Goal: Task Accomplishment & Management: Manage account settings

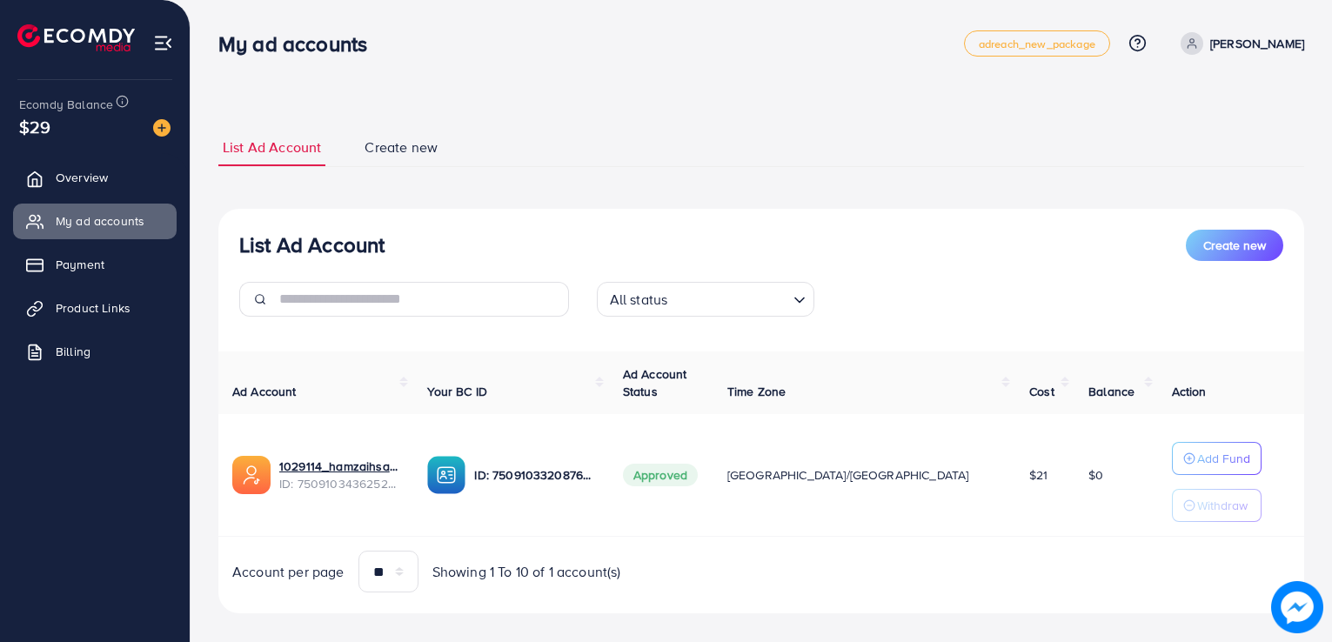
scroll to position [19, 0]
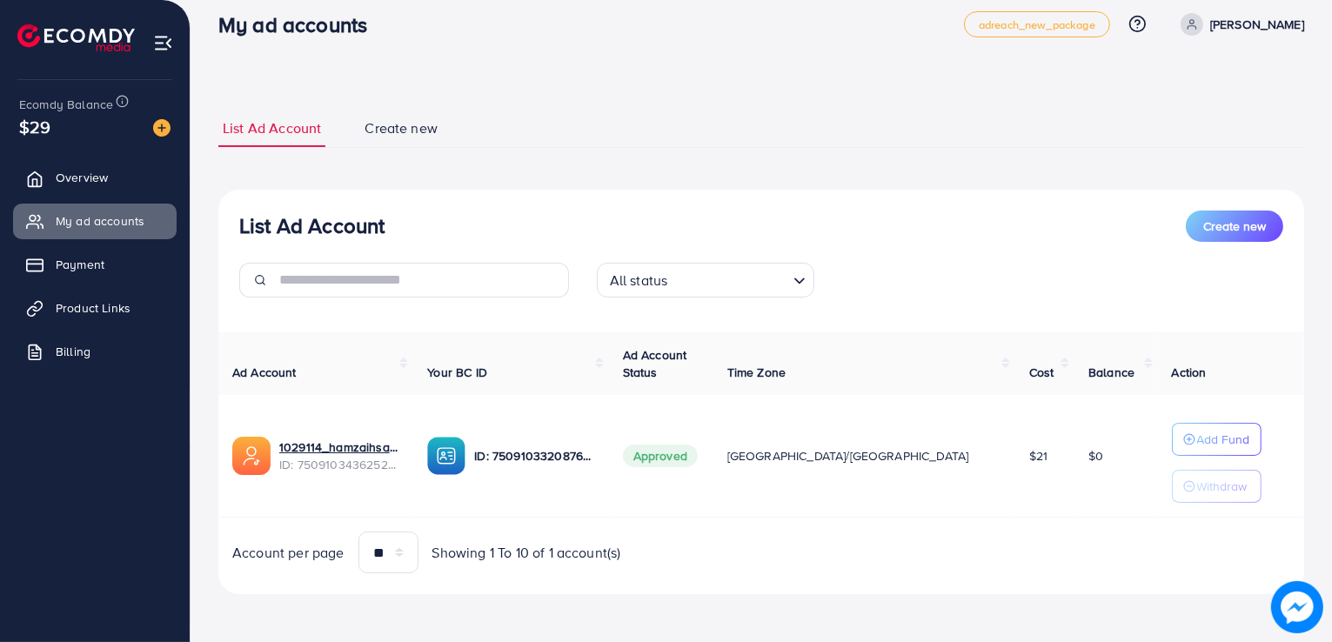
click at [839, 458] on span "[GEOGRAPHIC_DATA]/[GEOGRAPHIC_DATA]" at bounding box center [848, 455] width 242 height 17
click at [859, 257] on div "List Ad Account Create new All status Loading..." at bounding box center [761, 261] width 1086 height 101
click at [132, 264] on link "Payment" at bounding box center [95, 264] width 164 height 35
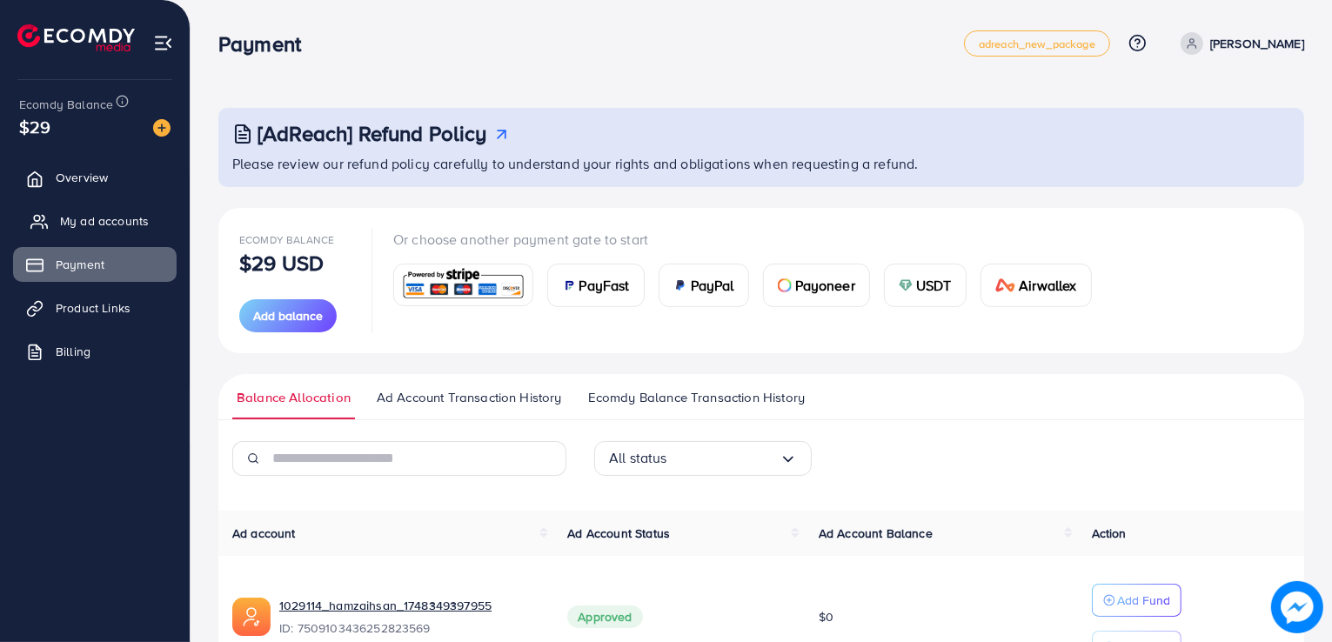
click at [126, 218] on span "My ad accounts" at bounding box center [104, 220] width 89 height 17
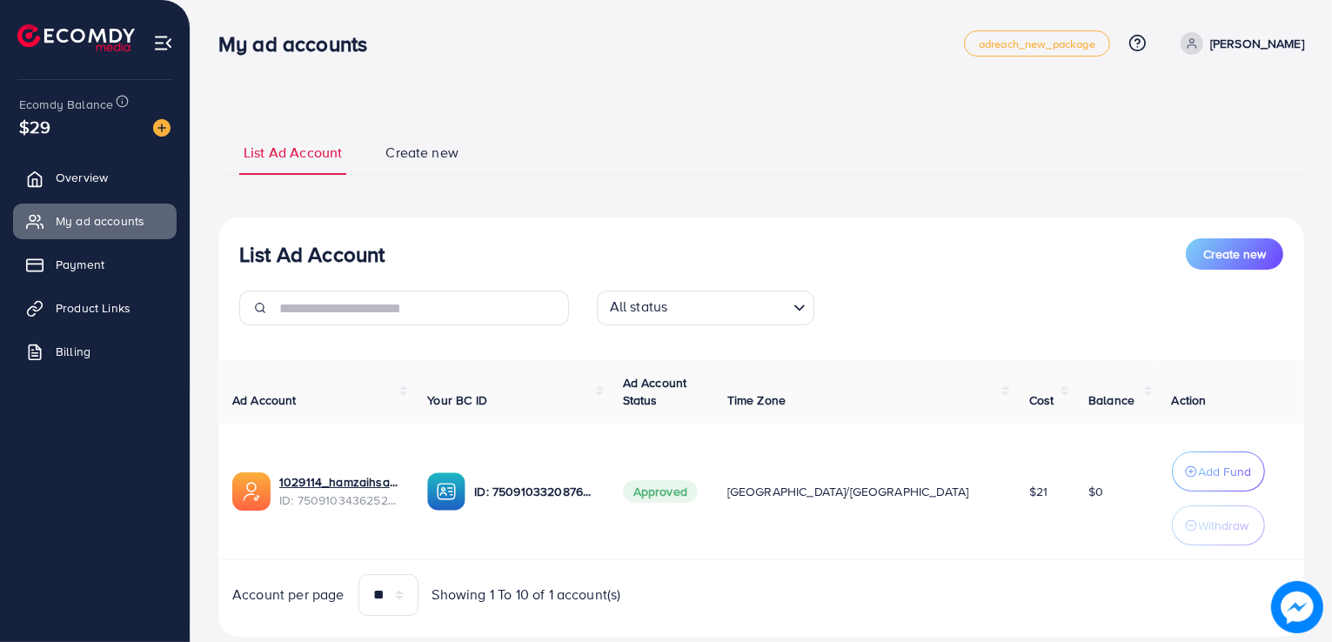
scroll to position [42, 0]
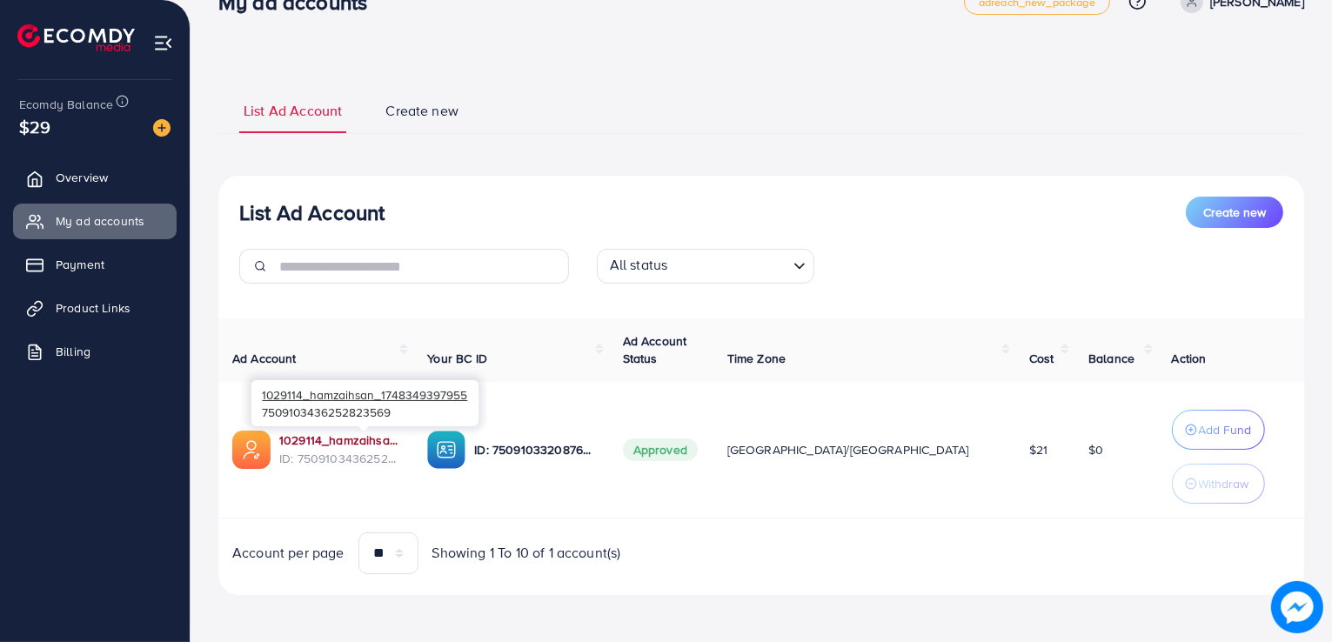
click at [390, 439] on link "1029114_hamzaihsan_1748349397955" at bounding box center [339, 439] width 120 height 17
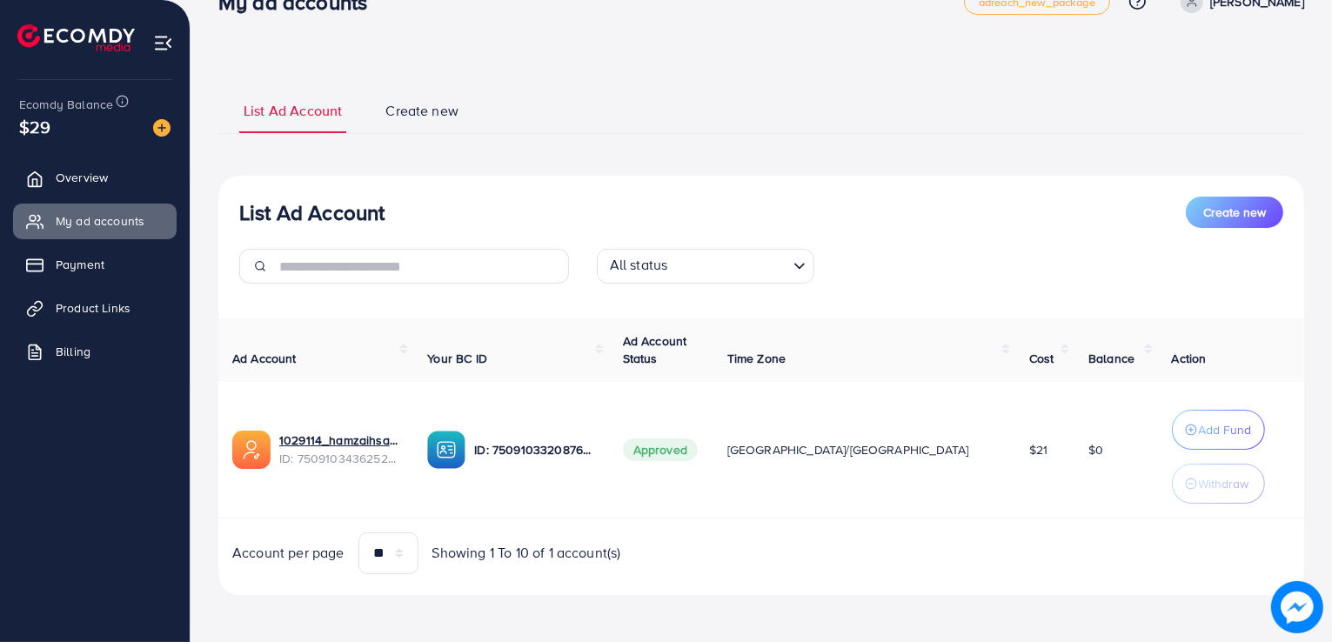
click at [873, 87] on ul "List Ad Account Create new" at bounding box center [761, 110] width 1086 height 47
